Goal: Task Accomplishment & Management: Manage account settings

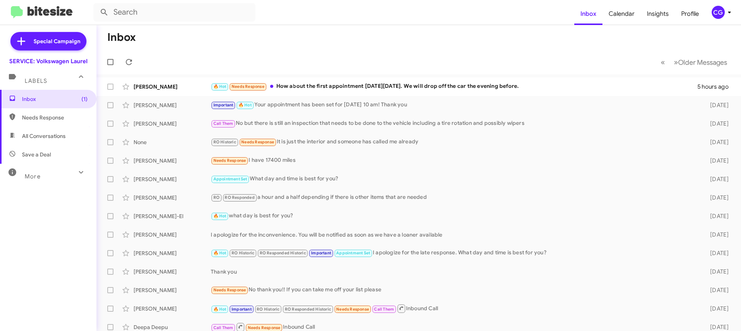
click at [726, 14] on icon at bounding box center [728, 12] width 9 height 9
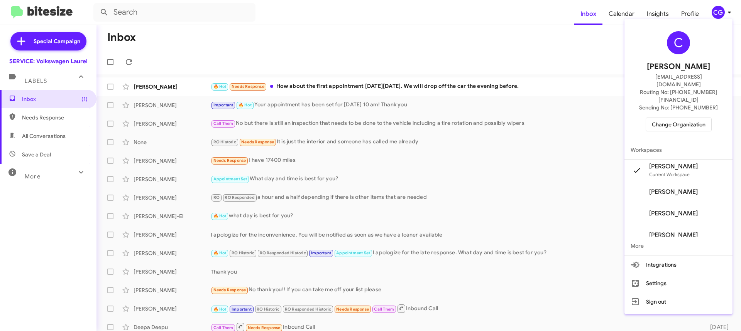
click at [705, 118] on span "Change Organization" at bounding box center [678, 124] width 54 height 13
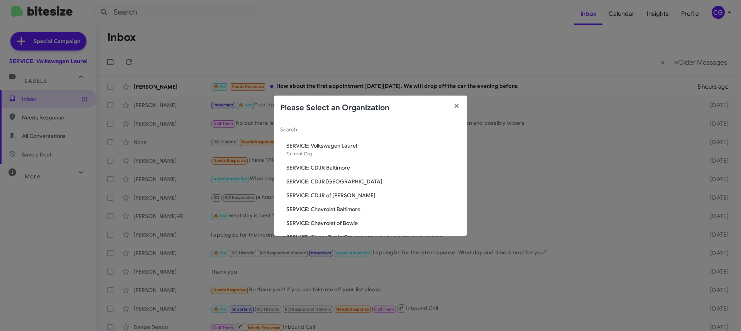
click at [332, 207] on span "SERVICE: Chevrolet Baltimore" at bounding box center [373, 210] width 174 height 8
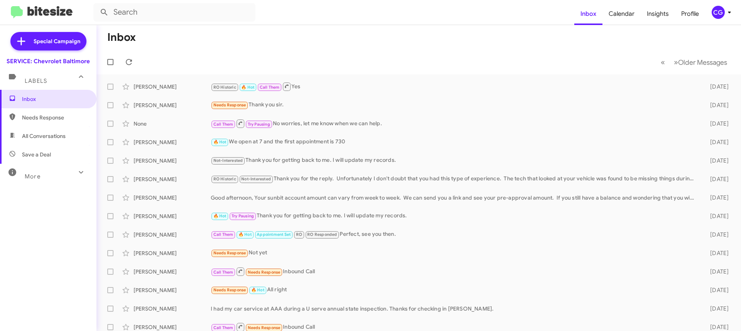
click at [738, 6] on mat-toolbar "Inbox Calendar Insights Profile CG" at bounding box center [370, 12] width 741 height 25
drag, startPoint x: 727, startPoint y: 9, endPoint x: 726, endPoint y: 13, distance: 3.9
click at [726, 12] on icon at bounding box center [728, 12] width 9 height 9
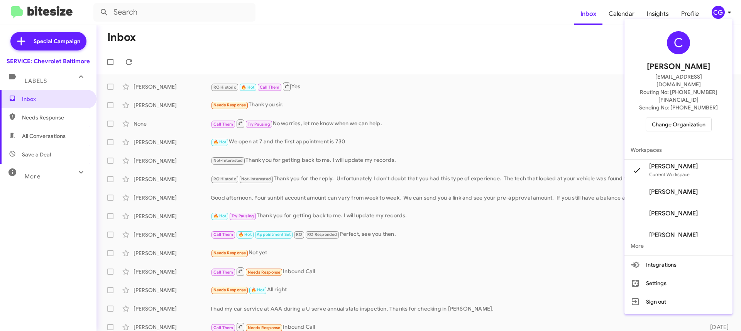
click at [701, 118] on span "Change Organization" at bounding box center [678, 124] width 54 height 13
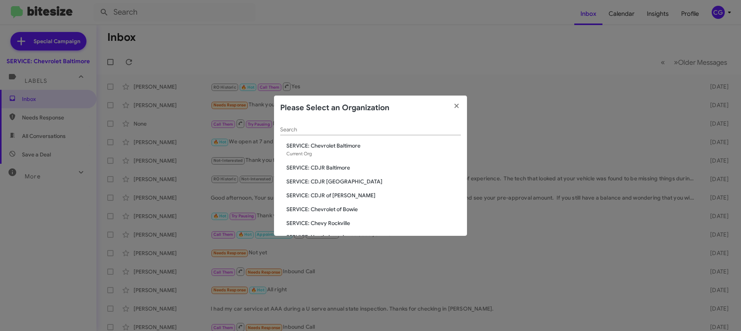
click at [334, 209] on span "SERVICE: Chevrolet of Bowie" at bounding box center [373, 210] width 174 height 8
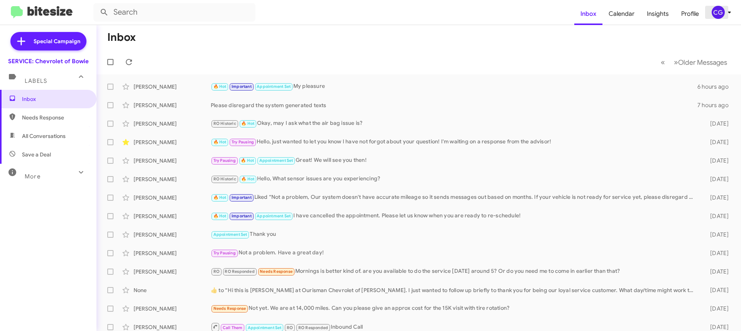
click at [725, 10] on icon at bounding box center [728, 12] width 9 height 9
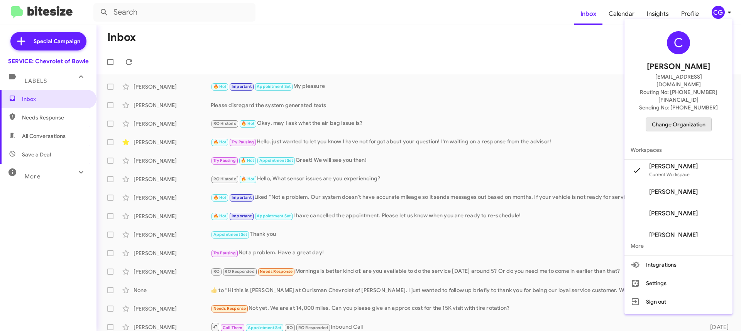
click at [705, 118] on span "Change Organization" at bounding box center [678, 124] width 54 height 13
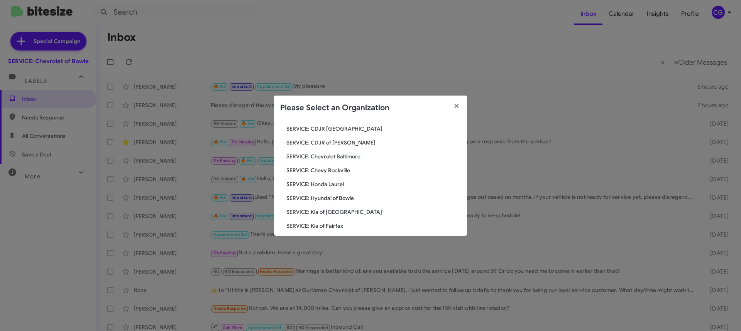
scroll to position [142, 0]
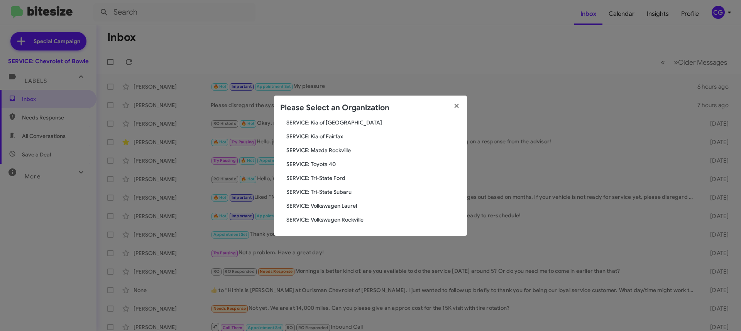
click at [325, 165] on span "SERVICE: Toyota 40" at bounding box center [373, 164] width 174 height 8
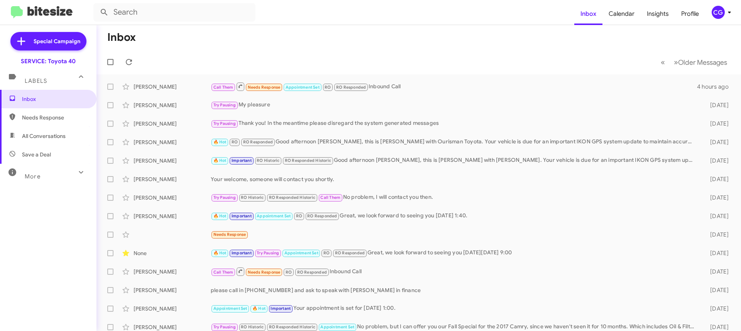
click at [718, 8] on div "CG" at bounding box center [717, 12] width 13 height 13
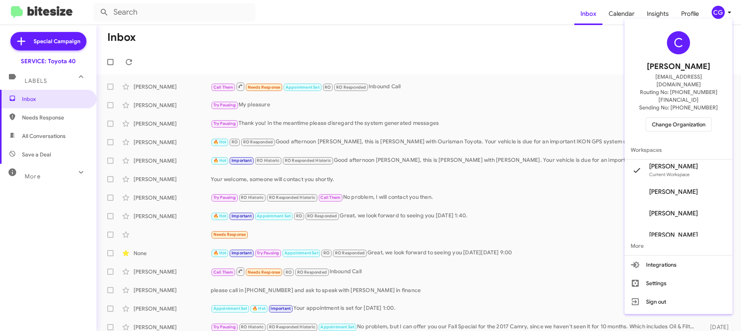
click at [675, 118] on span "Change Organization" at bounding box center [678, 124] width 54 height 13
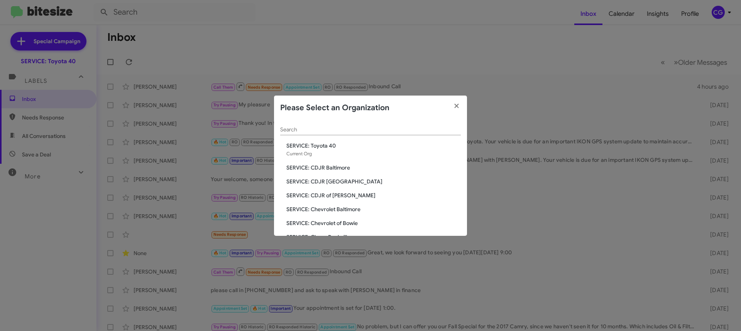
click at [324, 209] on span "SERVICE: Chevrolet Baltimore" at bounding box center [373, 210] width 174 height 8
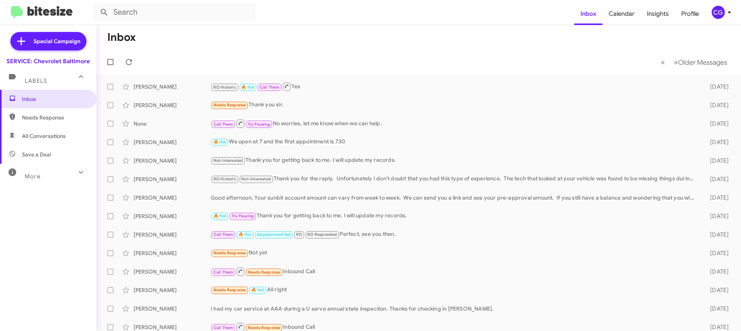
click at [721, 15] on div "CG" at bounding box center [717, 12] width 13 height 13
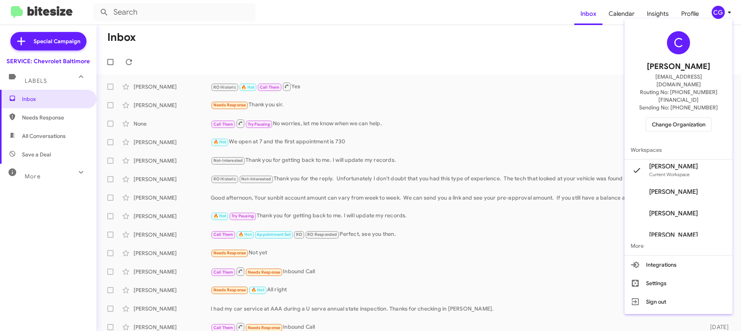
click at [700, 118] on span "Change Organization" at bounding box center [678, 124] width 54 height 13
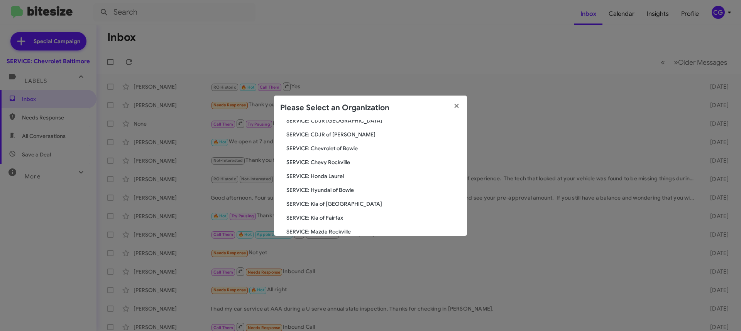
scroll to position [142, 0]
click at [321, 164] on span "SERVICE: Toyota 40" at bounding box center [373, 164] width 174 height 8
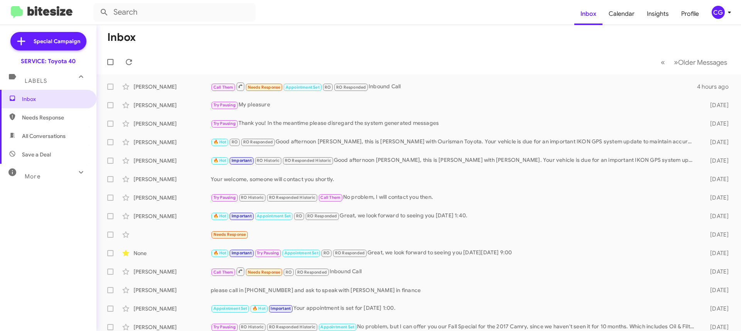
click at [718, 13] on div "CG" at bounding box center [717, 12] width 13 height 13
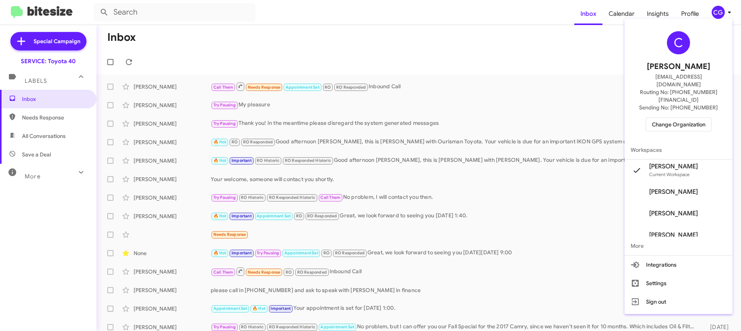
click at [703, 118] on span "Change Organization" at bounding box center [678, 124] width 54 height 13
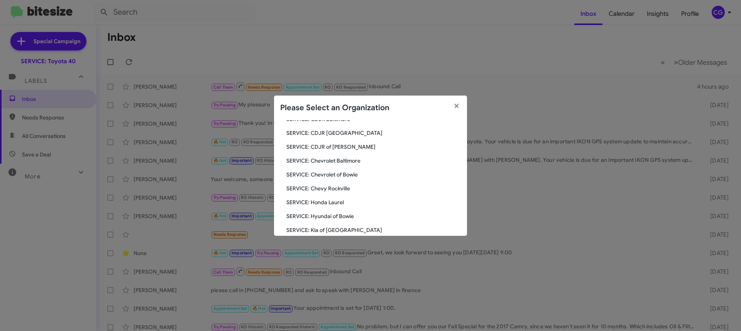
scroll to position [142, 0]
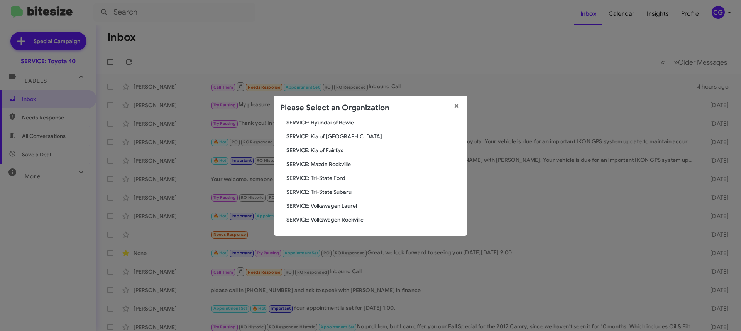
click at [338, 178] on span "SERVICE: Tri-State Ford" at bounding box center [373, 178] width 174 height 8
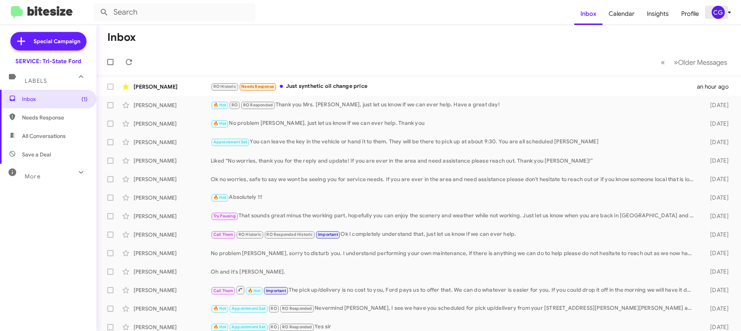
click at [723, 12] on div "CG" at bounding box center [717, 12] width 13 height 13
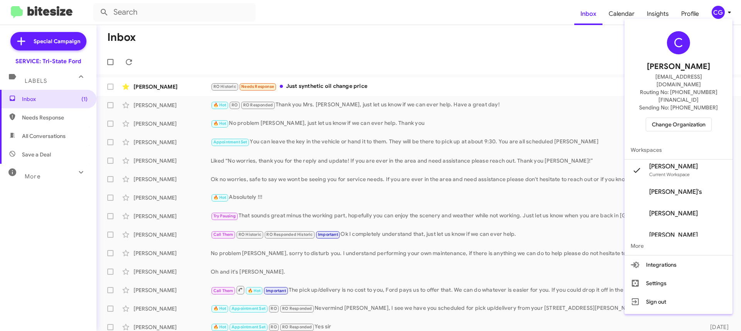
click at [680, 118] on span "Change Organization" at bounding box center [678, 124] width 54 height 13
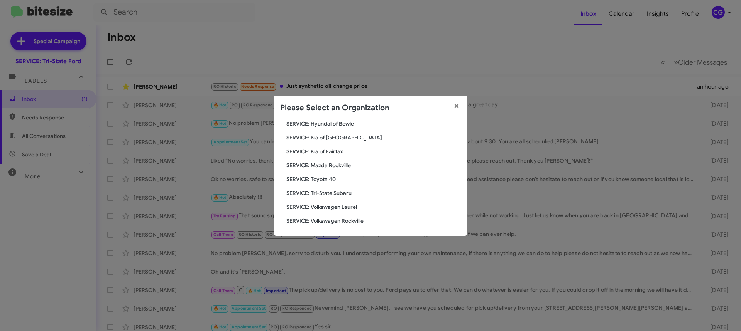
scroll to position [142, 0]
click at [361, 224] on div "Search SERVICE: Tri-State Ford Current Org SERVICE: CDJR Baltimore SERVICE: CDJ…" at bounding box center [370, 178] width 193 height 116
click at [362, 221] on span "SERVICE: Volkswagen Rockville" at bounding box center [373, 220] width 174 height 8
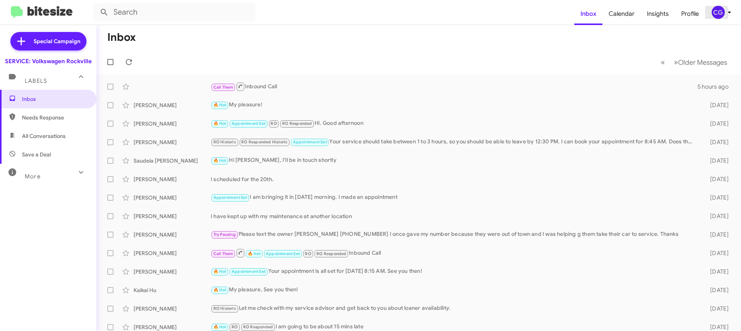
click at [727, 13] on icon at bounding box center [728, 12] width 9 height 9
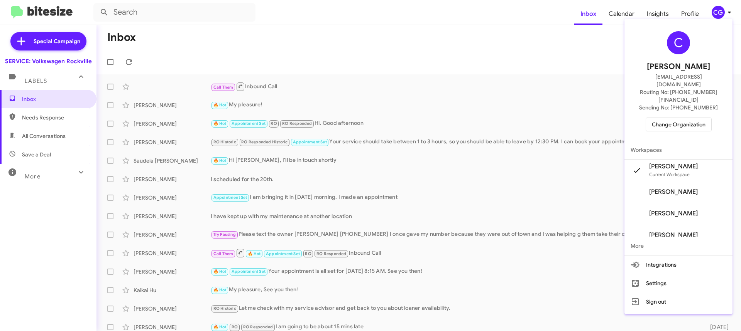
drag, startPoint x: 689, startPoint y: 99, endPoint x: 686, endPoint y: 103, distance: 4.2
click at [689, 100] on div "C Carmen Gast cgast@ourismancars.com Routing No: +1 (301) 424-7800 Sending No: …" at bounding box center [678, 81] width 108 height 119
click at [685, 118] on button "Change Organization" at bounding box center [678, 125] width 66 height 14
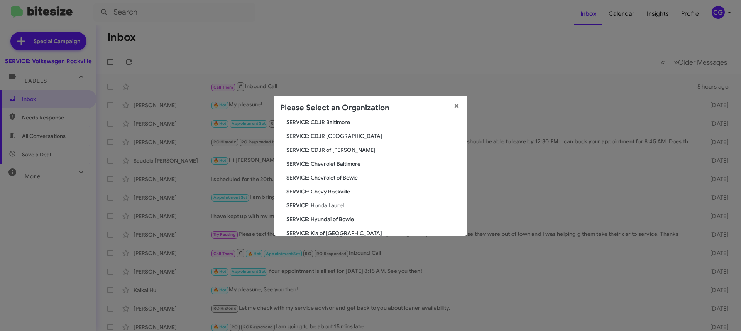
scroll to position [116, 0]
click at [329, 183] on div "Search SERVICE: Volkswagen Rockville Current Org SERVICE: CDJR Baltimore SERVIC…" at bounding box center [370, 178] width 193 height 116
click at [326, 174] on span "SERVICE: Kia of Fairfax" at bounding box center [373, 177] width 174 height 8
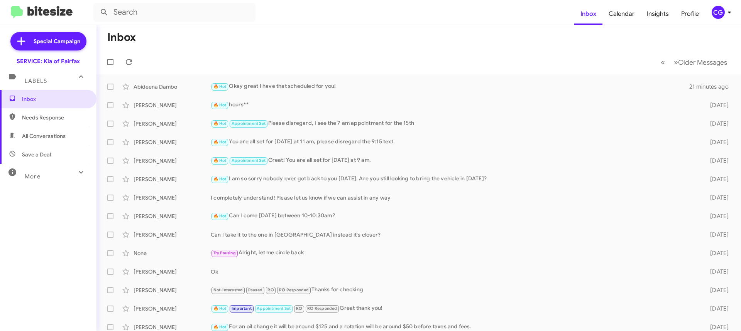
click at [722, 14] on div "CG" at bounding box center [717, 12] width 13 height 13
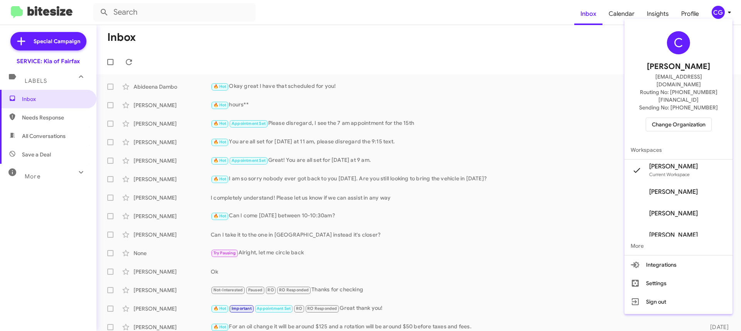
click at [696, 118] on span "Change Organization" at bounding box center [678, 124] width 54 height 13
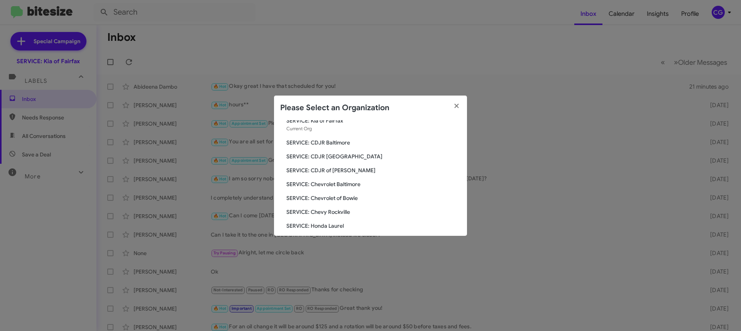
scroll to position [116, 0]
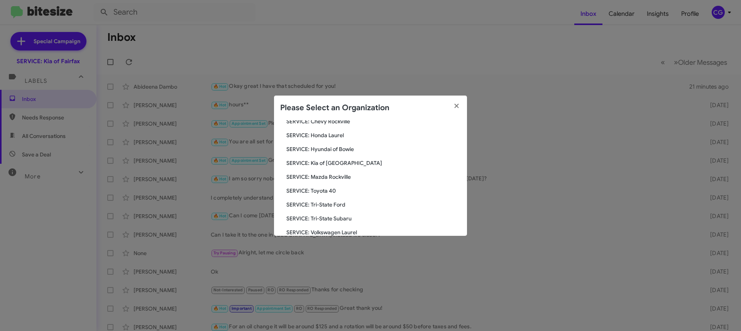
click at [332, 178] on span "SERVICE: Mazda Rockville" at bounding box center [373, 177] width 174 height 8
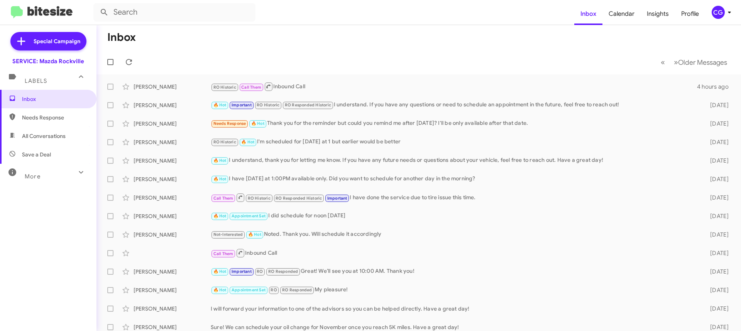
click at [725, 11] on icon at bounding box center [728, 12] width 9 height 9
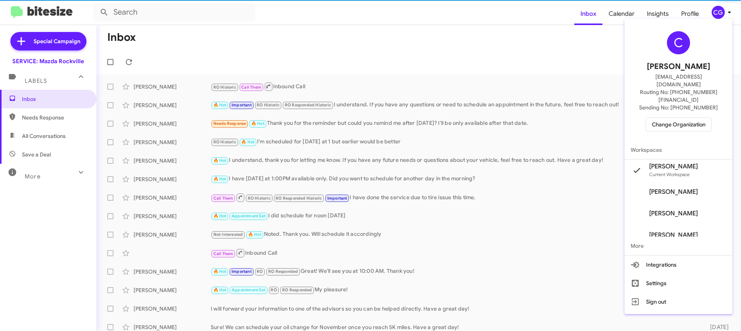
click at [685, 118] on span "Change Organization" at bounding box center [678, 124] width 54 height 13
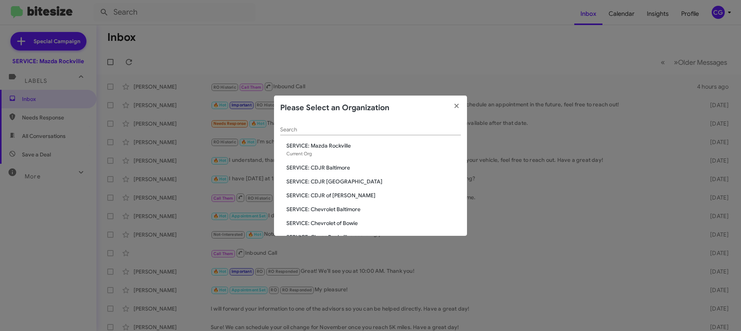
scroll to position [142, 0]
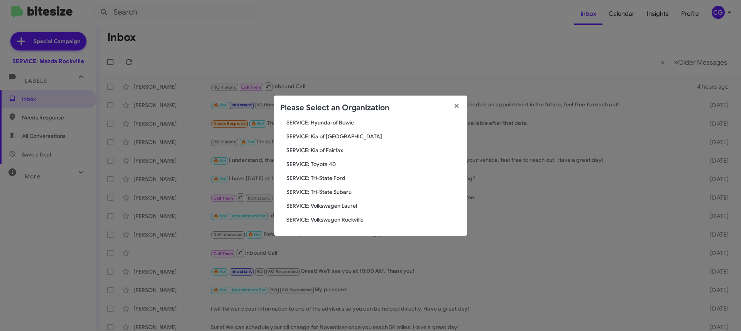
click at [343, 221] on span "SERVICE: Volkswagen Rockville" at bounding box center [373, 220] width 174 height 8
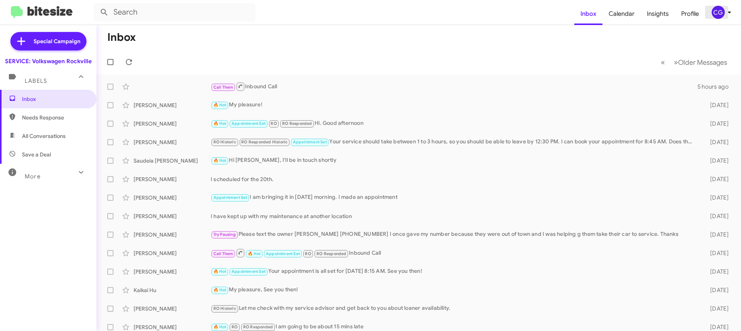
click at [718, 7] on div "CG" at bounding box center [717, 12] width 13 height 13
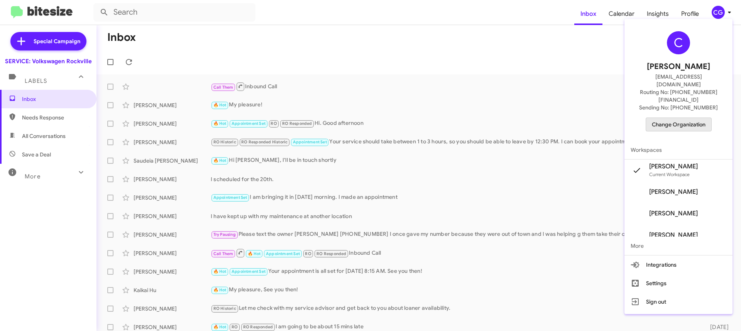
click at [692, 118] on span "Change Organization" at bounding box center [678, 124] width 54 height 13
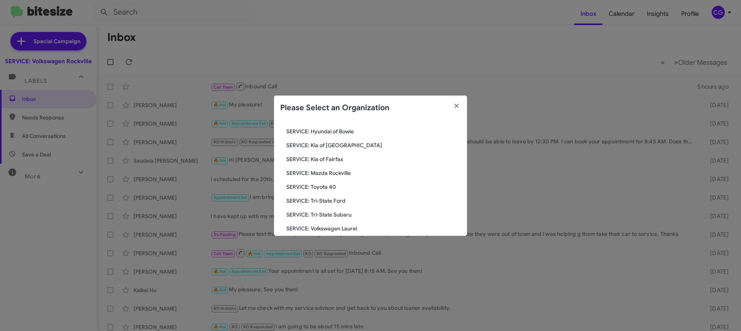
scroll to position [142, 0]
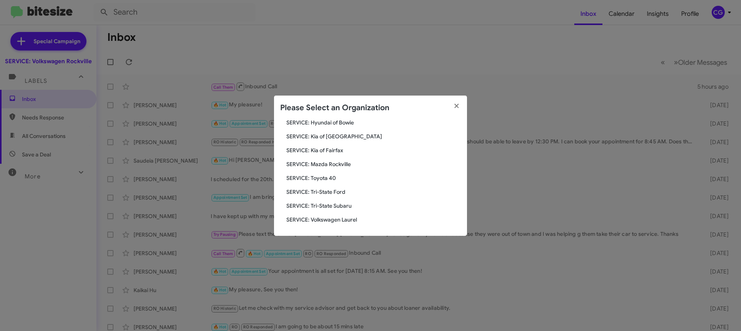
click at [350, 135] on span "SERVICE: Kia of [GEOGRAPHIC_DATA]" at bounding box center [373, 137] width 174 height 8
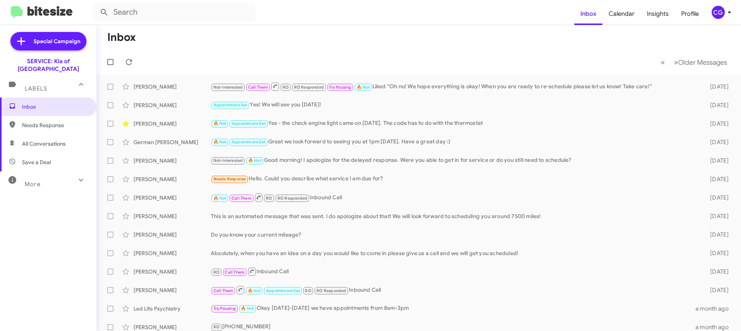
click at [731, 6] on span "CG" at bounding box center [722, 12] width 23 height 13
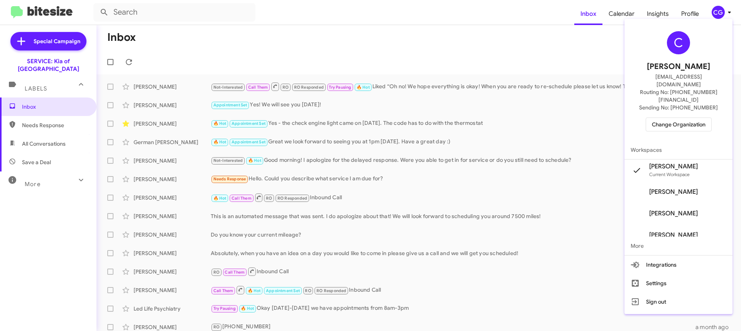
click at [705, 118] on span "Change Organization" at bounding box center [678, 124] width 54 height 13
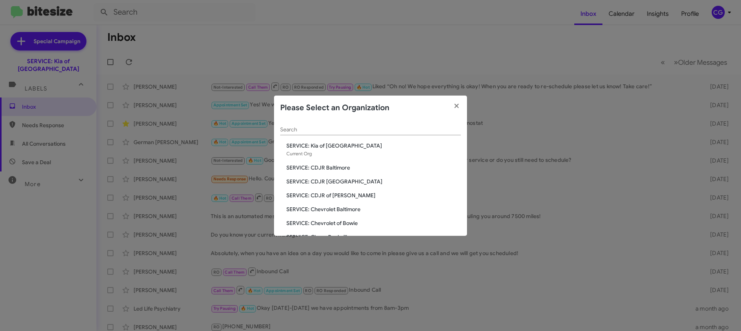
click at [338, 196] on span "SERVICE: CDJR of Bowie" at bounding box center [373, 196] width 174 height 8
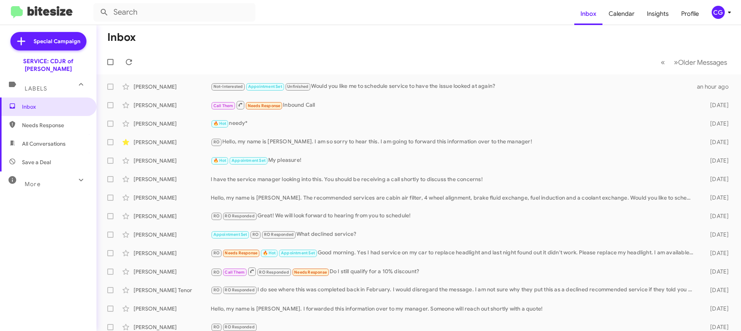
click at [726, 14] on icon at bounding box center [728, 12] width 9 height 9
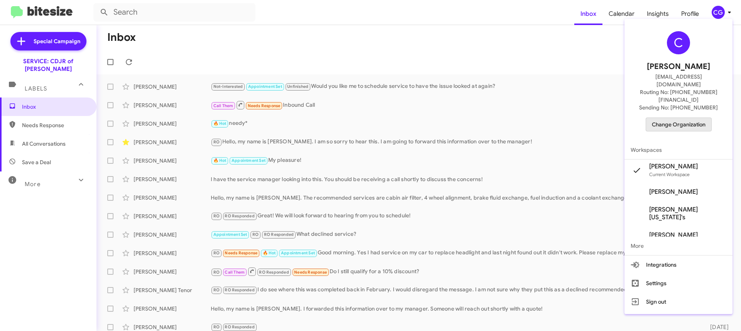
click at [699, 118] on span "Change Organization" at bounding box center [678, 124] width 54 height 13
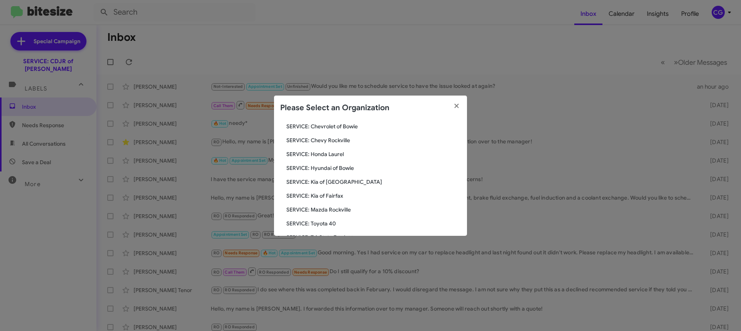
scroll to position [116, 0]
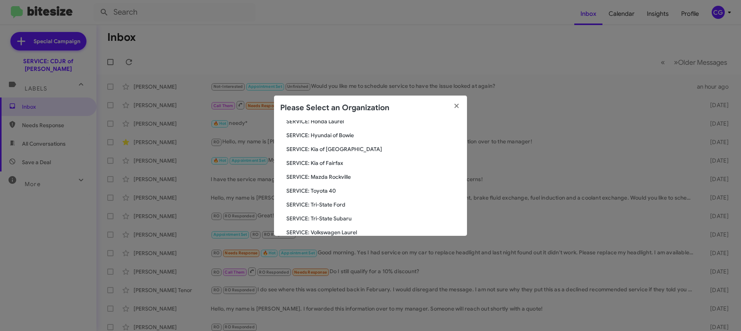
click at [334, 137] on span "SERVICE: Hyundai of Bowie" at bounding box center [373, 136] width 174 height 8
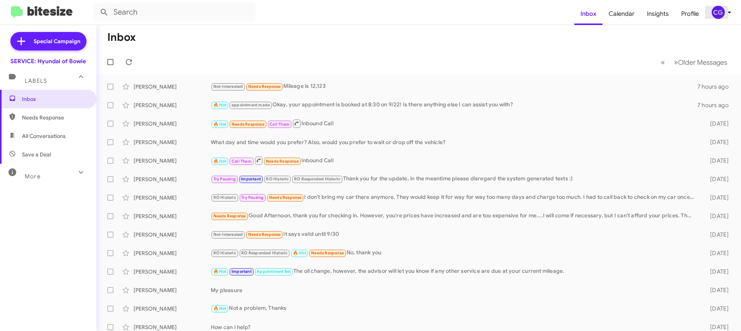
click at [718, 11] on div "CG" at bounding box center [717, 12] width 13 height 13
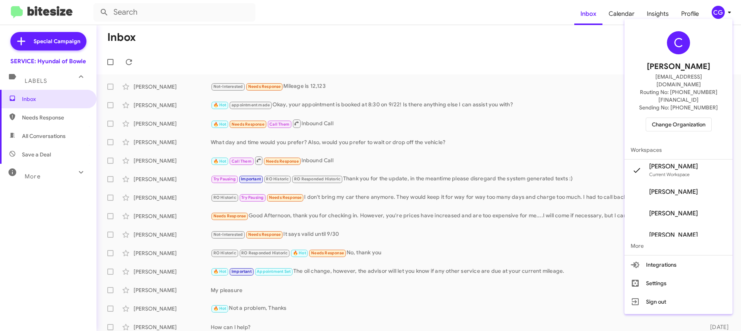
click at [689, 118] on span "Change Organization" at bounding box center [678, 124] width 54 height 13
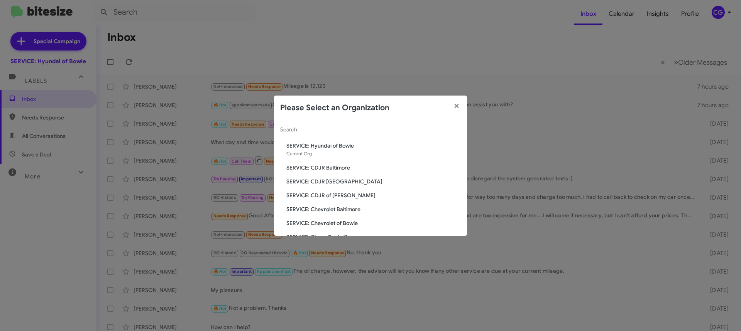
click at [339, 170] on span "SERVICE: CDJR Baltimore" at bounding box center [373, 168] width 174 height 8
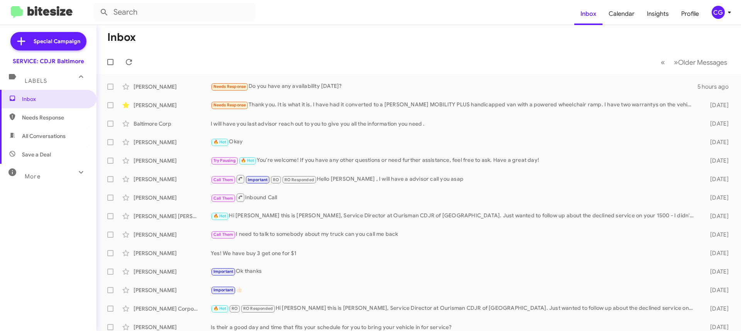
click at [719, 13] on div "CG" at bounding box center [717, 12] width 13 height 13
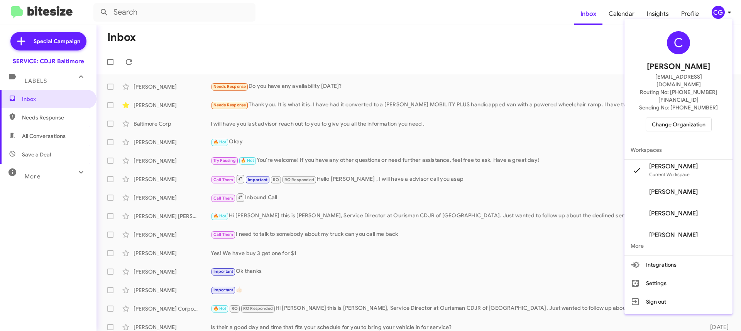
click at [690, 118] on span "Change Organization" at bounding box center [678, 124] width 54 height 13
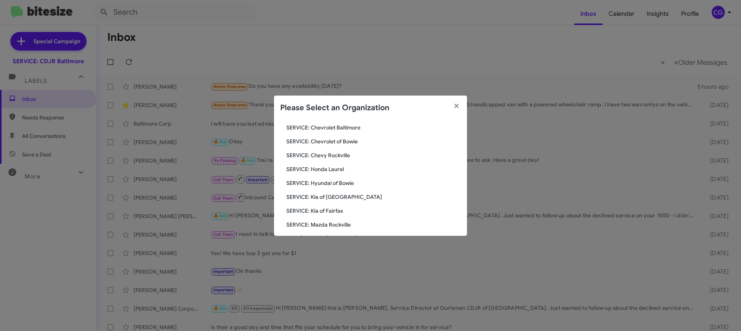
scroll to position [142, 0]
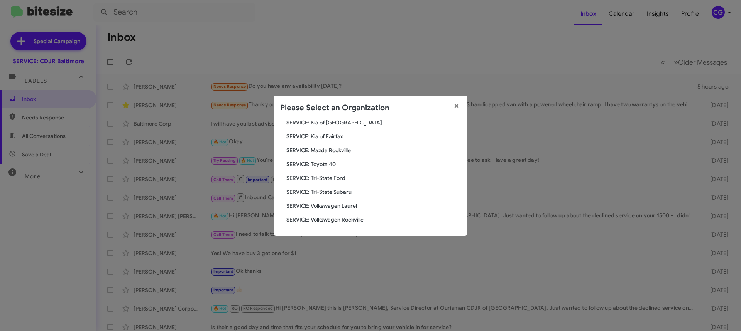
click at [340, 137] on span "SERVICE: Kia of Fairfax" at bounding box center [373, 137] width 174 height 8
